Goal: Find specific page/section: Find specific page/section

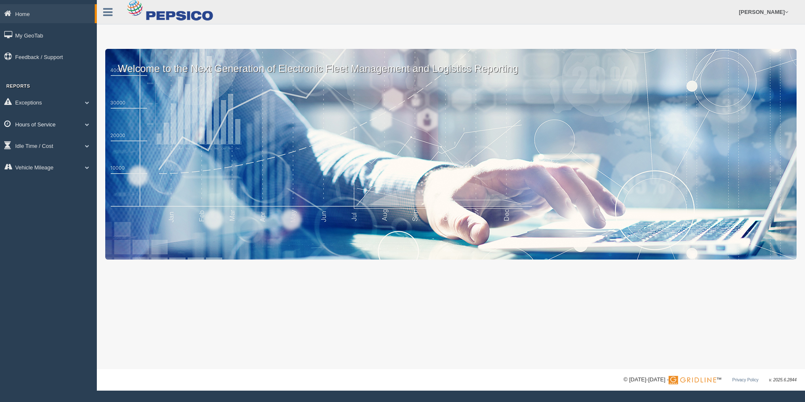
click at [67, 124] on link "Hours of Service" at bounding box center [48, 124] width 97 height 19
click at [59, 144] on link "HOS Explanation Reports" at bounding box center [55, 143] width 80 height 15
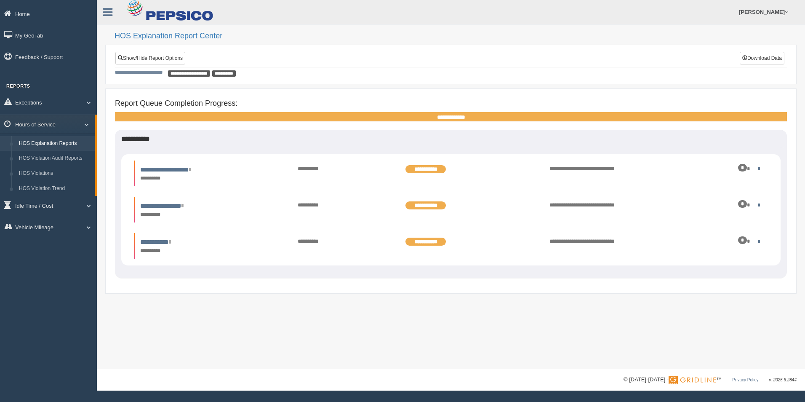
click at [25, 14] on link "Home" at bounding box center [48, 13] width 97 height 19
